Goal: Task Accomplishment & Management: Use online tool/utility

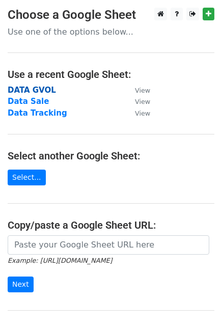
click at [31, 92] on strong "DATA GVOL" at bounding box center [32, 89] width 48 height 9
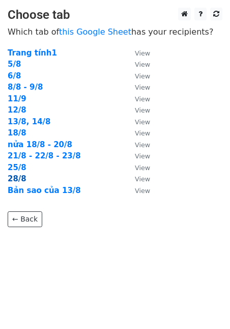
click at [19, 178] on strong "28/8" at bounding box center [17, 178] width 19 height 9
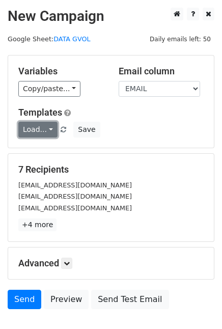
click at [43, 122] on link "Load..." at bounding box center [37, 130] width 39 height 16
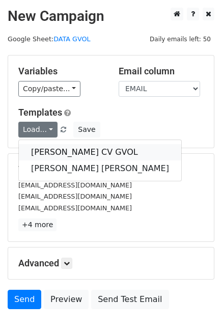
click at [73, 148] on link "[PERSON_NAME] CV GVOL" at bounding box center [100, 152] width 162 height 16
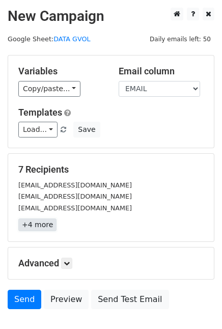
click at [38, 220] on link "+4 more" at bounding box center [37, 224] width 38 height 13
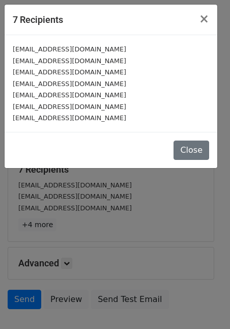
click at [76, 85] on small "thaolechanh@gmail.com" at bounding box center [69, 84] width 113 height 8
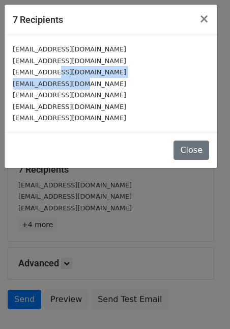
drag, startPoint x: 75, startPoint y: 80, endPoint x: 55, endPoint y: 70, distance: 22.8
click at [55, 70] on div "ngocanh123lqa@gmail.com lanhuong.hoang2605@gmail.com nnathu.0211@gmail.com thao…" at bounding box center [111, 83] width 213 height 97
click at [55, 70] on small "nnathu.0211@gmail.com" at bounding box center [69, 72] width 113 height 8
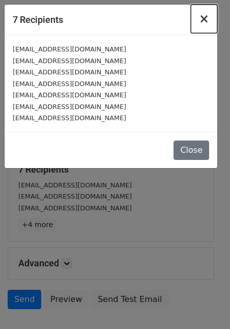
click at [208, 14] on span "×" at bounding box center [204, 19] width 10 height 14
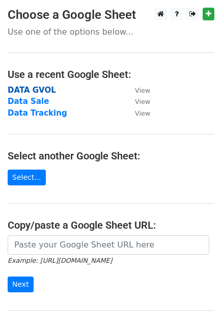
click at [35, 89] on strong "DATA GVOL" at bounding box center [32, 89] width 48 height 9
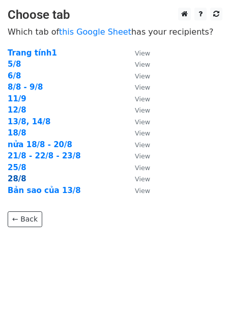
click at [23, 179] on strong "28/8" at bounding box center [17, 178] width 19 height 9
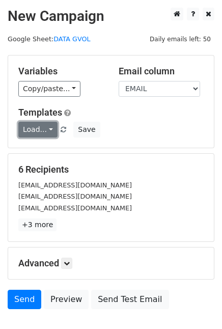
click at [37, 131] on link "Load..." at bounding box center [37, 130] width 39 height 16
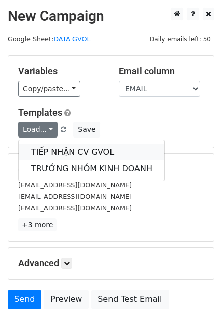
click at [72, 151] on link "TIẾP NHẬN CV GVOL" at bounding box center [92, 152] width 146 height 16
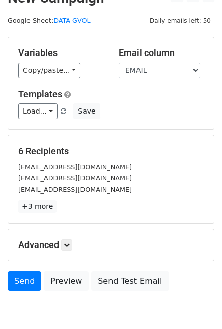
scroll to position [20, 0]
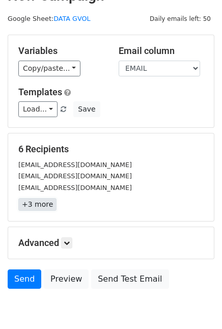
click at [26, 199] on link "+3 more" at bounding box center [37, 204] width 38 height 13
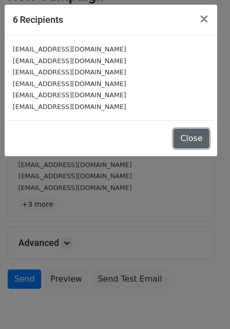
click at [198, 145] on button "Close" at bounding box center [192, 138] width 36 height 19
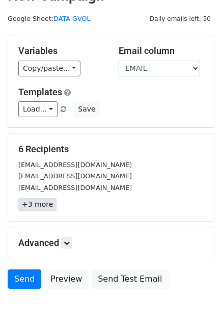
scroll to position [65, 0]
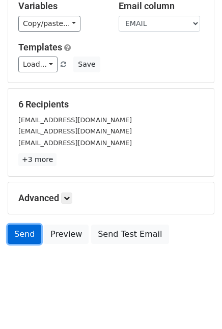
click at [22, 230] on link "Send" at bounding box center [25, 233] width 34 height 19
